Goal: Information Seeking & Learning: Understand process/instructions

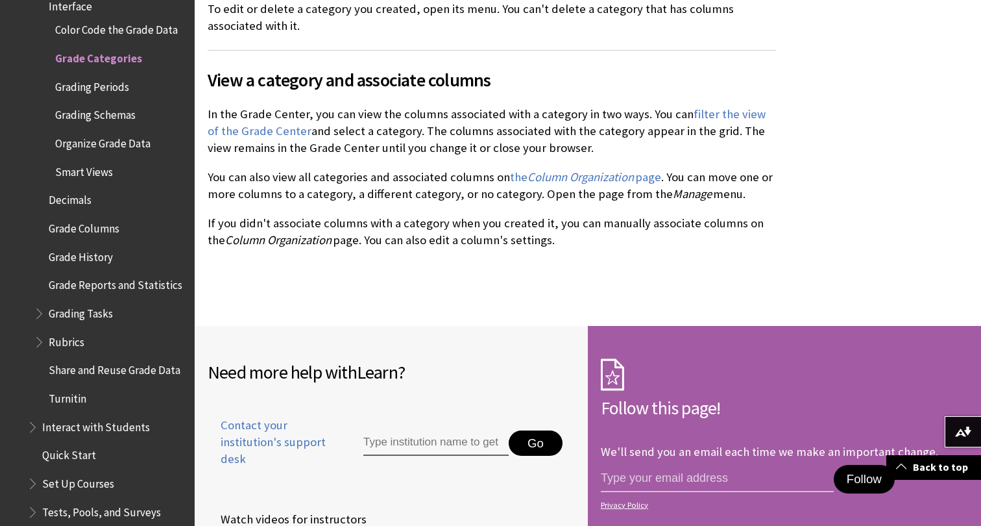
scroll to position [1486, 0]
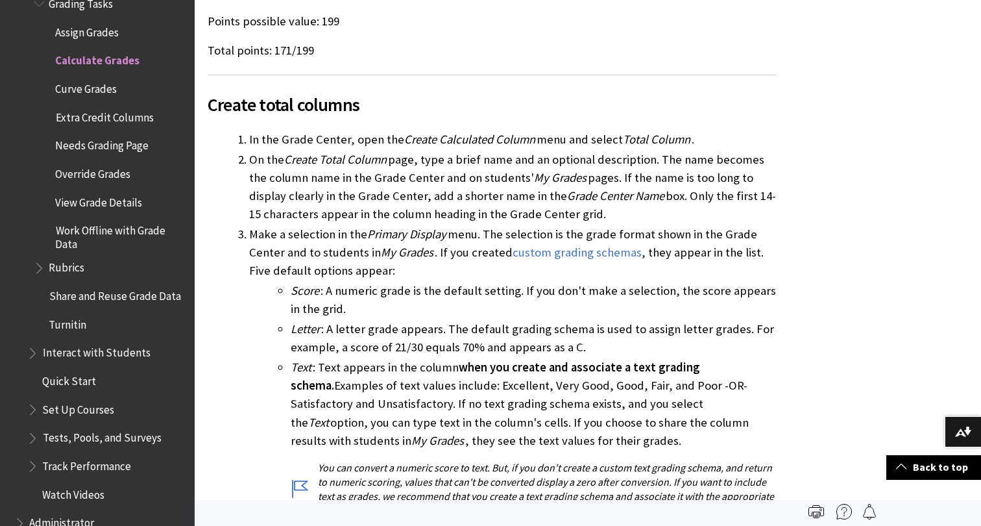
scroll to position [1370, 0]
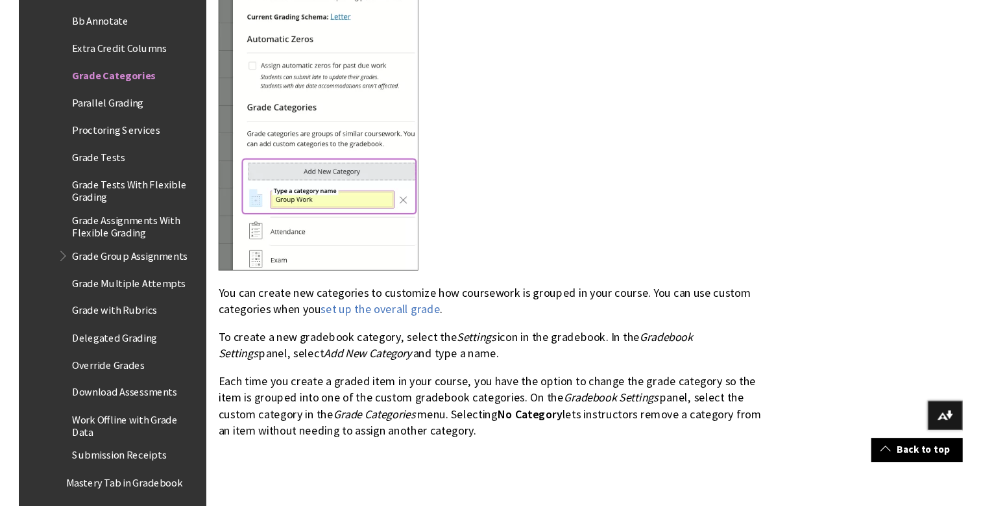
scroll to position [582, 0]
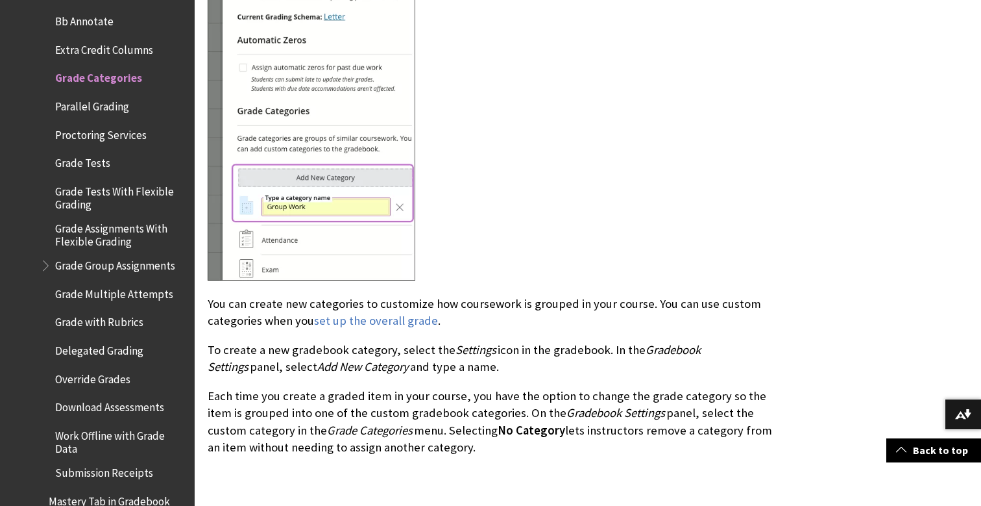
click at [549, 341] on p "To create a new gradebook category, select the Settings icon in the gradebook. …" at bounding box center [492, 358] width 569 height 34
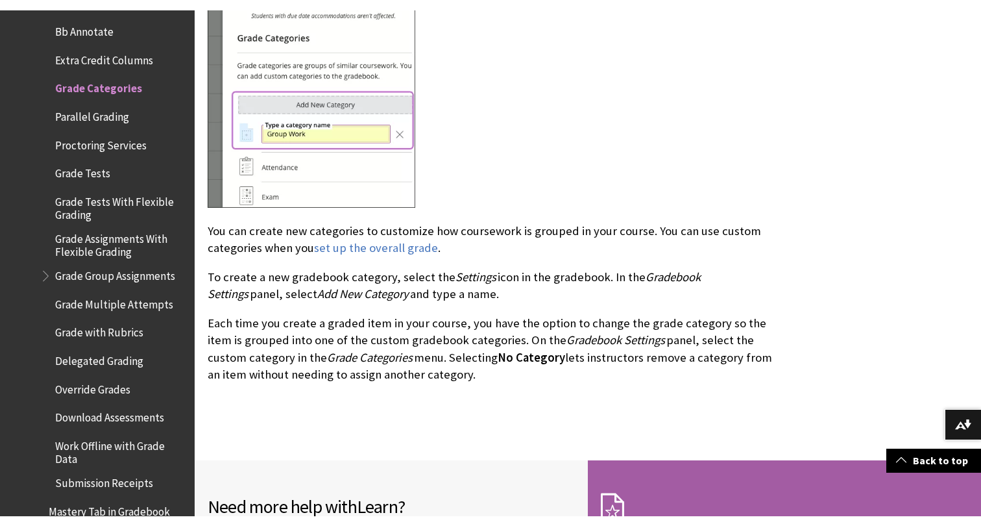
scroll to position [553, 0]
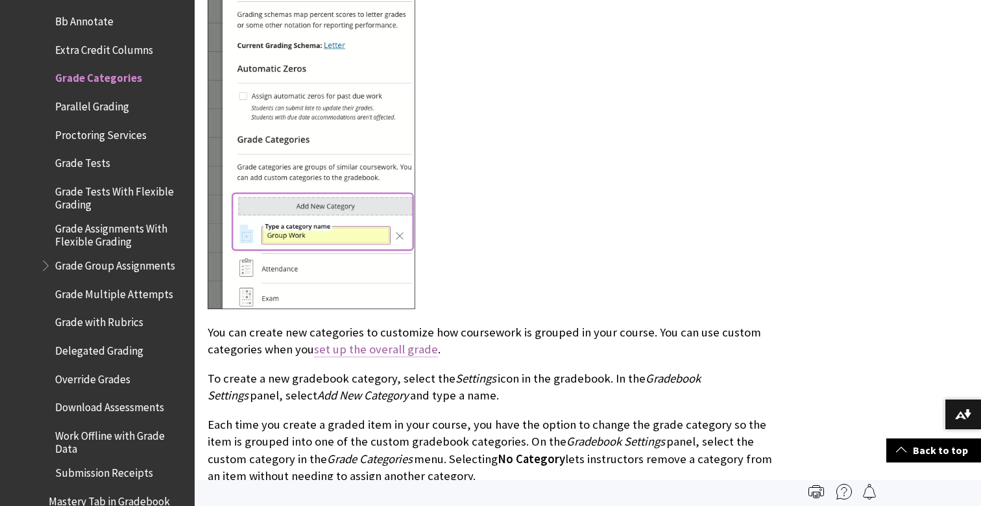
click at [383, 341] on link "set up the overall grade" at bounding box center [376, 349] width 124 height 16
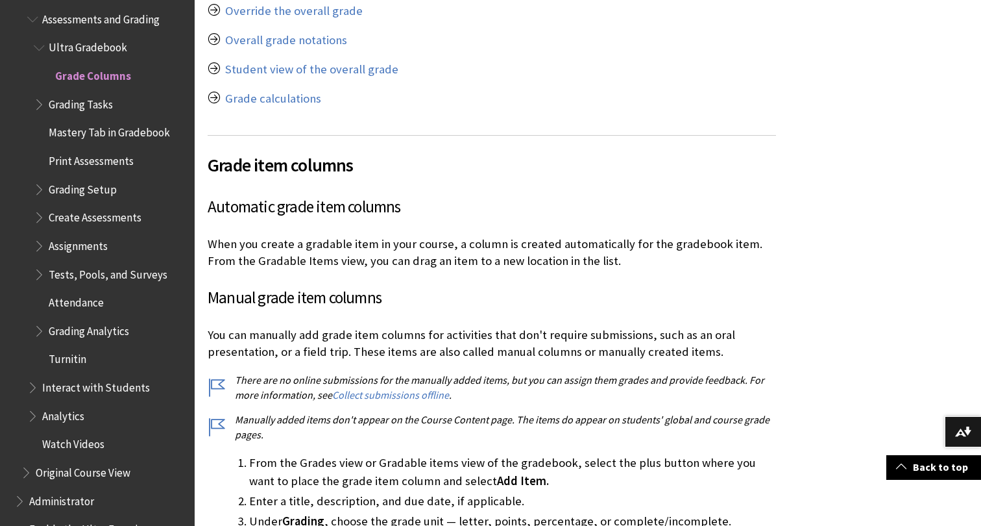
scroll to position [4298, 0]
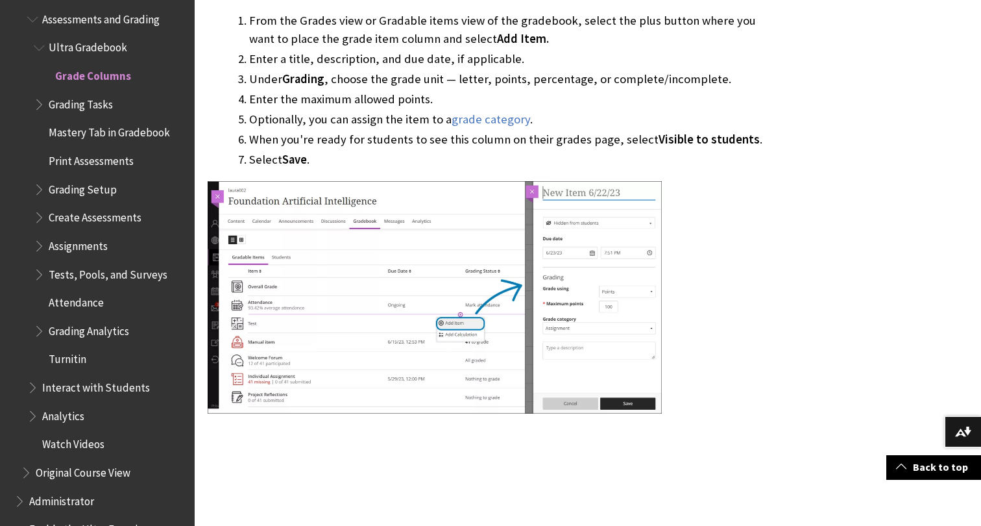
click at [458, 255] on img at bounding box center [435, 297] width 454 height 232
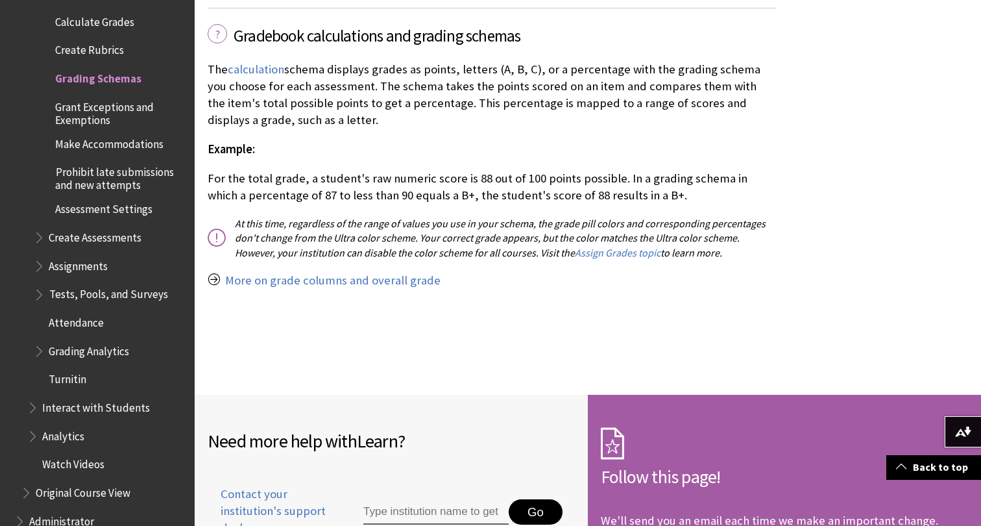
scroll to position [2890, 0]
